Goal: Check status: Check status

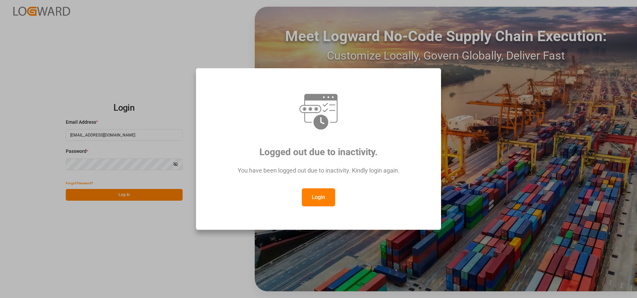
click at [330, 193] on button "Login" at bounding box center [318, 197] width 33 height 18
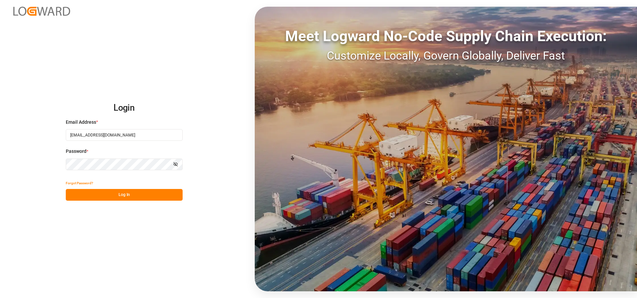
click at [160, 195] on button "Log In" at bounding box center [124, 195] width 117 height 12
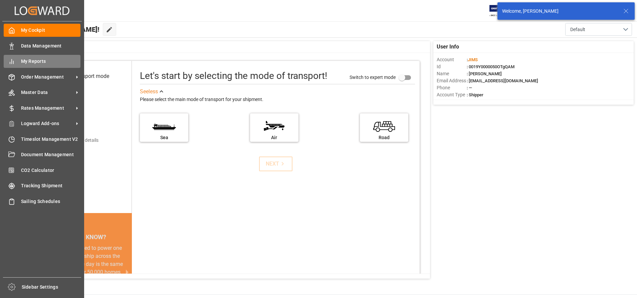
click at [6, 59] on div at bounding box center [9, 61] width 11 height 7
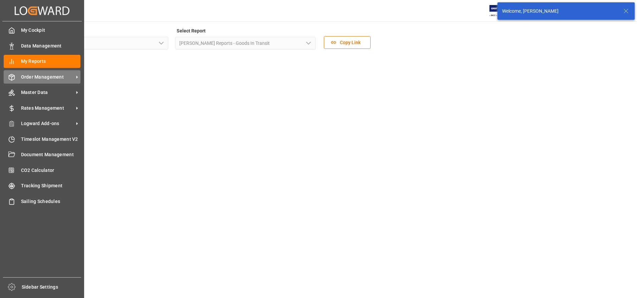
click at [25, 73] on span "Order Management" at bounding box center [47, 76] width 53 height 7
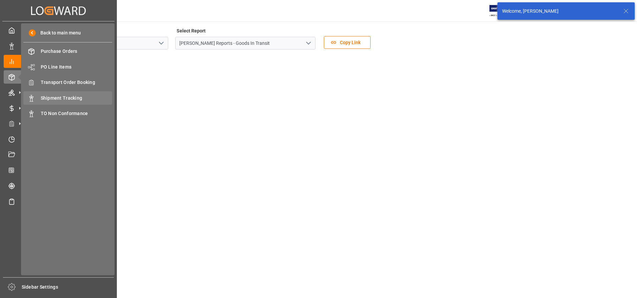
click at [68, 98] on span "Shipment Tracking" at bounding box center [77, 97] width 72 height 7
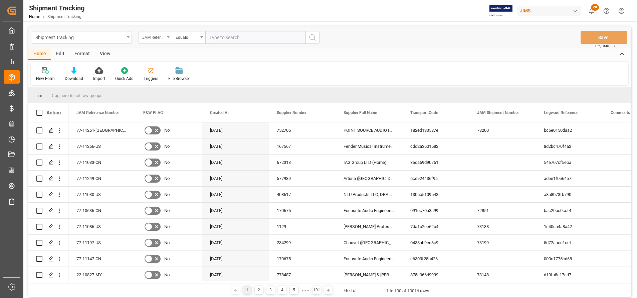
click at [161, 37] on div "JAM Reference Number" at bounding box center [153, 37] width 23 height 8
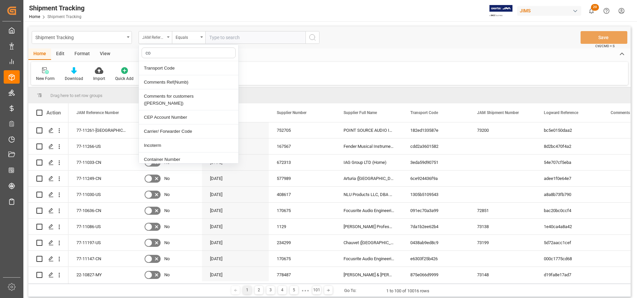
type input "con"
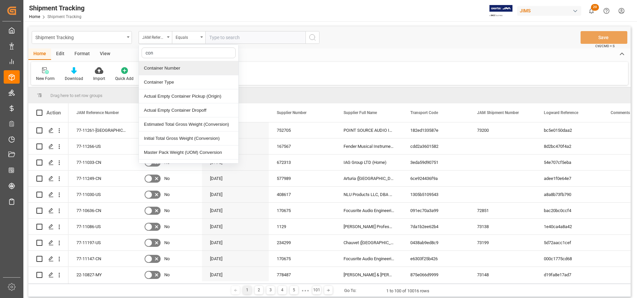
click at [179, 65] on div "Container Number" at bounding box center [189, 68] width 100 height 14
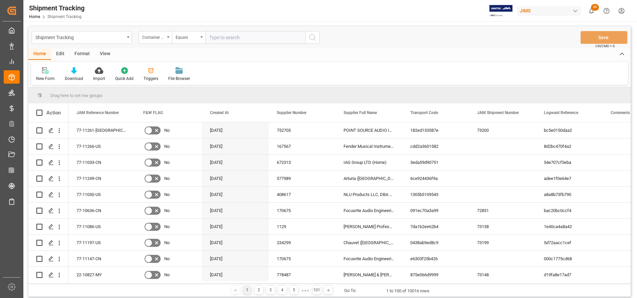
click at [243, 35] on input "text" at bounding box center [255, 37] width 100 height 13
paste input "dryu9551619"
type input "dryu9551619"
click at [317, 36] on button "search button" at bounding box center [313, 37] width 14 height 13
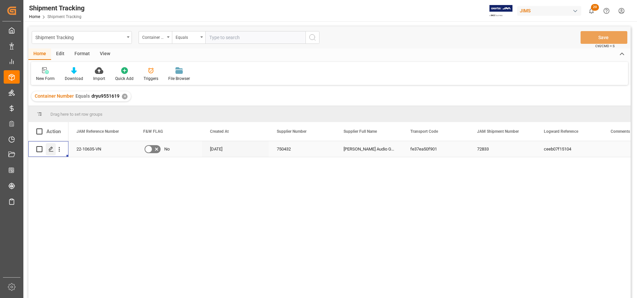
click at [52, 149] on icon "Press SPACE to select this row." at bounding box center [50, 148] width 5 height 5
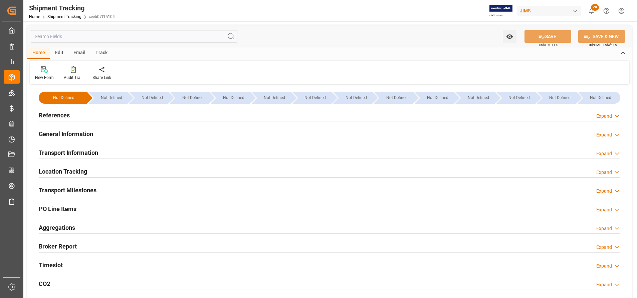
type input "[DATE] 00:00"
type input "[DATE]"
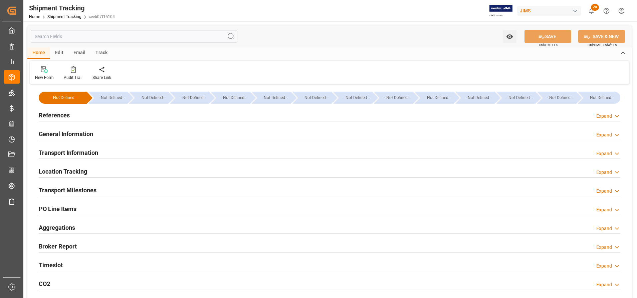
type input "[DATE] 00:00"
type input "[DATE] 16:30"
type input "[DATE]"
type input "[DATE] 06:00"
type input "[DATE]"
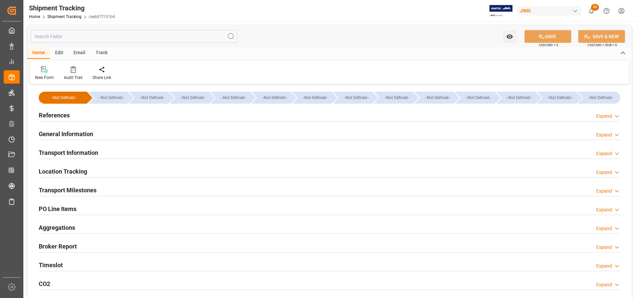
type input "[DATE]"
click at [74, 195] on div "Transport Milestones" at bounding box center [68, 189] width 58 height 13
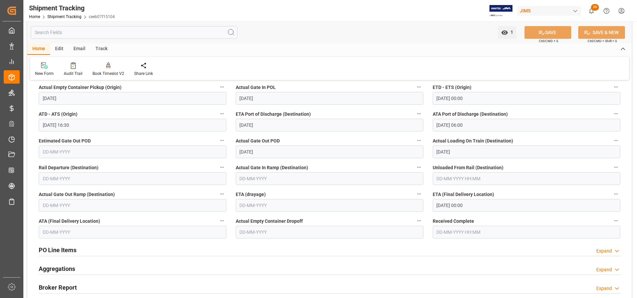
scroll to position [150, 0]
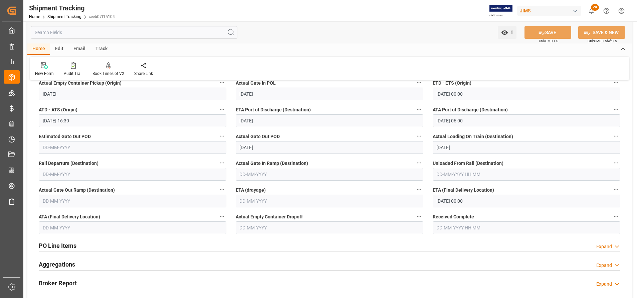
click at [455, 202] on input "[DATE] 00:00" at bounding box center [527, 200] width 188 height 13
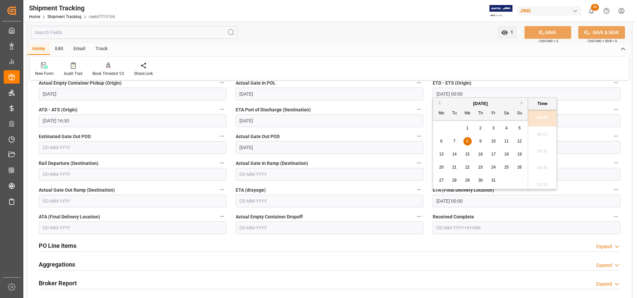
click at [439, 102] on button "Previous Month" at bounding box center [438, 103] width 4 height 4
click at [522, 100] on div "[DATE]" at bounding box center [480, 103] width 95 height 7
click at [522, 102] on button "Next Month" at bounding box center [523, 103] width 4 height 4
click at [481, 129] on span "2" at bounding box center [480, 128] width 2 height 5
type input "[DATE] 00:00"
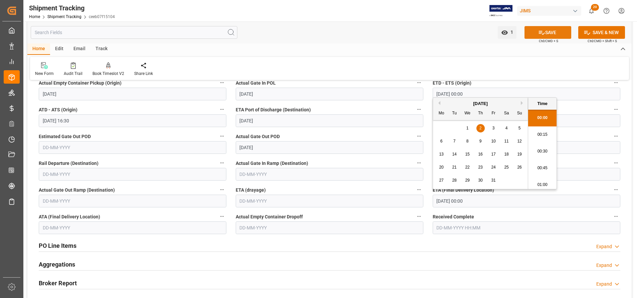
click at [551, 34] on button "SAVE" at bounding box center [548, 32] width 47 height 13
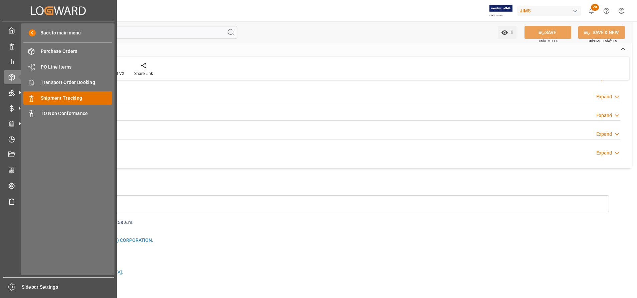
click at [66, 95] on span "Shipment Tracking" at bounding box center [77, 97] width 72 height 7
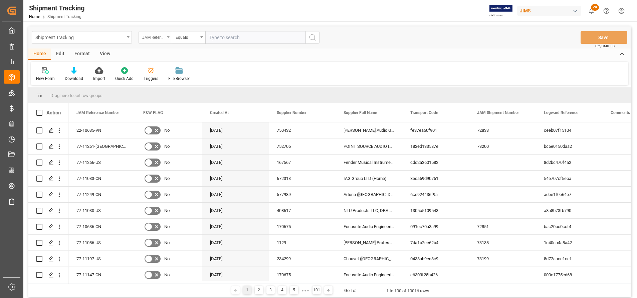
click at [154, 38] on div "JAM Reference Number" at bounding box center [153, 37] width 23 height 8
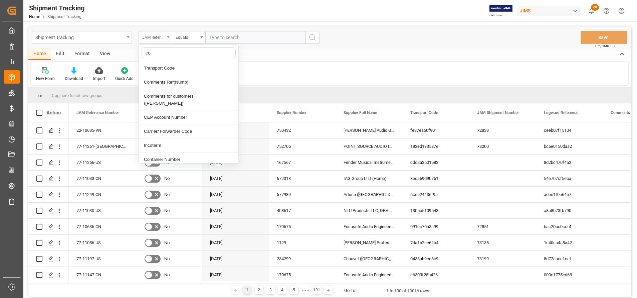
type input "con"
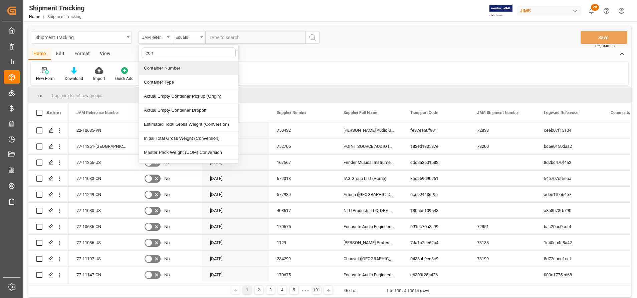
click at [176, 70] on div "Container Number" at bounding box center [189, 68] width 100 height 14
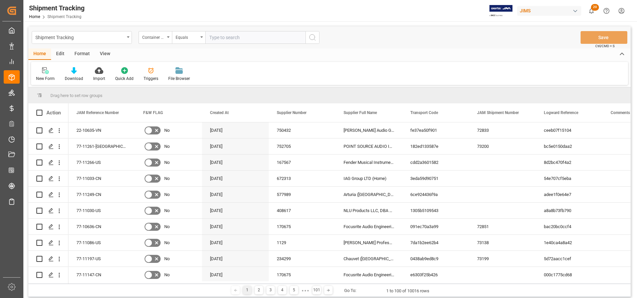
click at [233, 36] on input "text" at bounding box center [255, 37] width 100 height 13
paste input "fanu1452932"
type input "fanu1452932"
click at [310, 36] on icon "search button" at bounding box center [313, 37] width 8 height 8
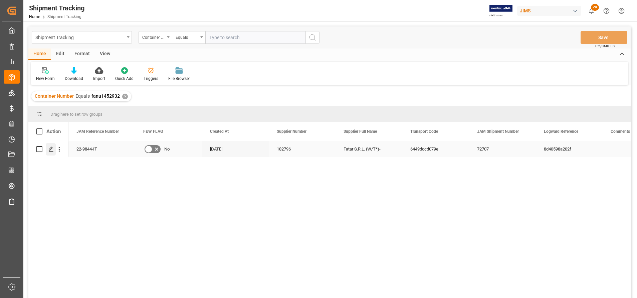
click at [48, 149] on div "Press SPACE to select this row." at bounding box center [51, 149] width 10 height 12
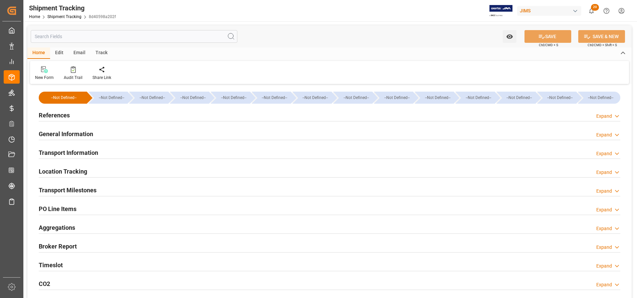
type input "[DATE] 00:00"
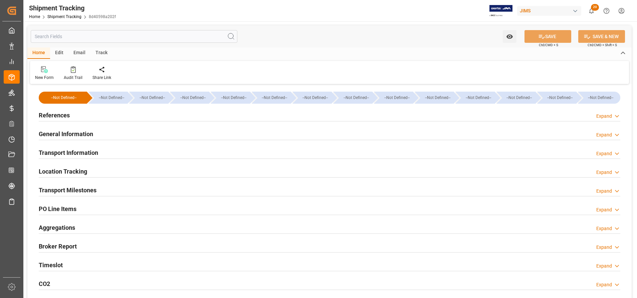
type input "[DATE]"
click at [76, 192] on h2 "Transport Milestones" at bounding box center [68, 189] width 58 height 9
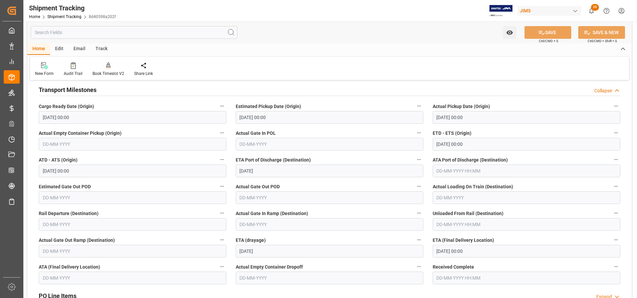
scroll to position [150, 0]
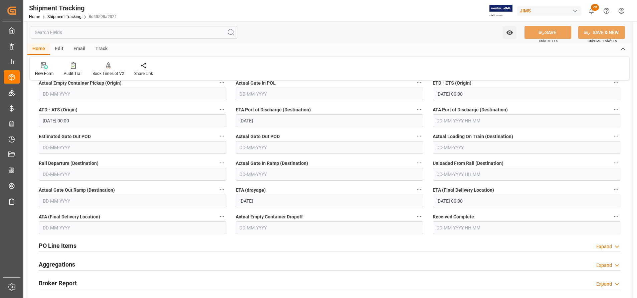
click at [480, 200] on input "[DATE] 00:00" at bounding box center [527, 200] width 188 height 13
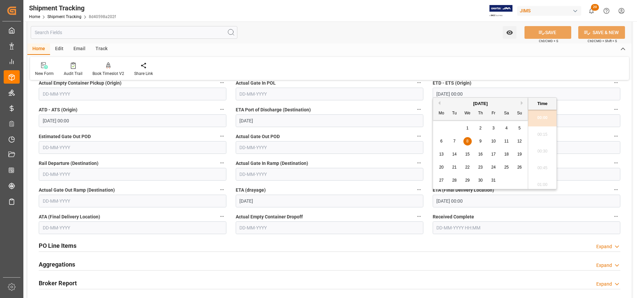
click at [492, 130] on div "3" at bounding box center [494, 128] width 8 height 8
type input "[DATE] 00:00"
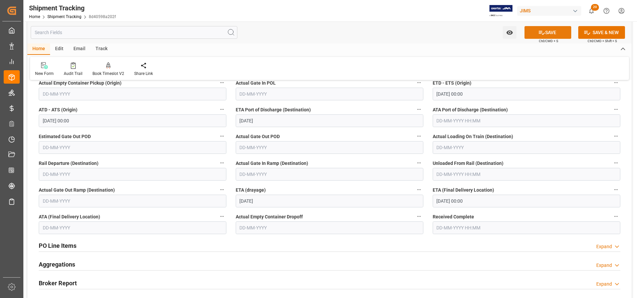
click at [550, 34] on button "SAVE" at bounding box center [548, 32] width 47 height 13
